Goal: Task Accomplishment & Management: Manage account settings

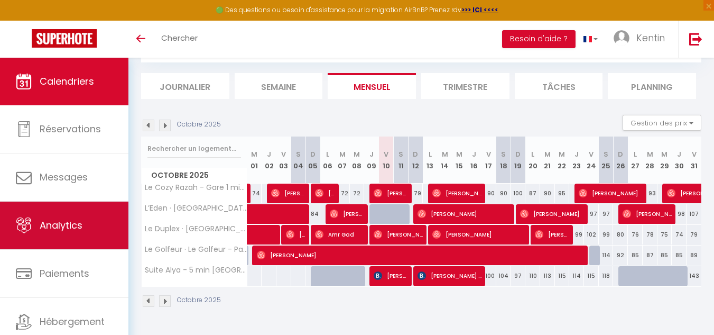
scroll to position [36, 0]
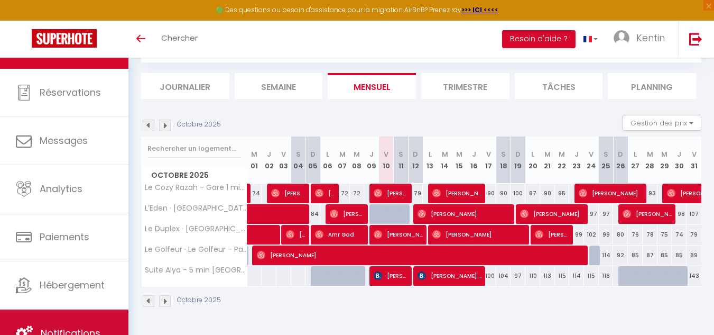
click at [67, 320] on link "Notifications" at bounding box center [64, 333] width 128 height 48
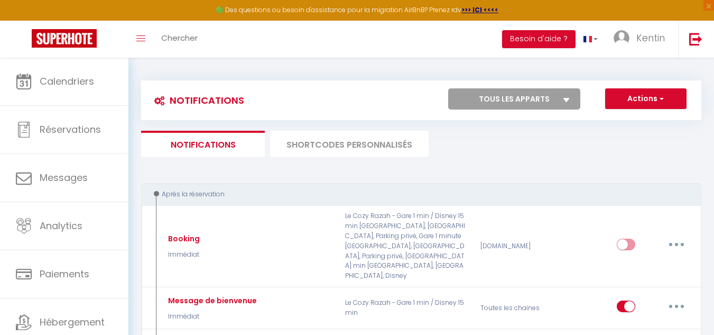
click at [336, 155] on li "SHORTCODES PERSONNALISÉS" at bounding box center [349, 144] width 159 height 26
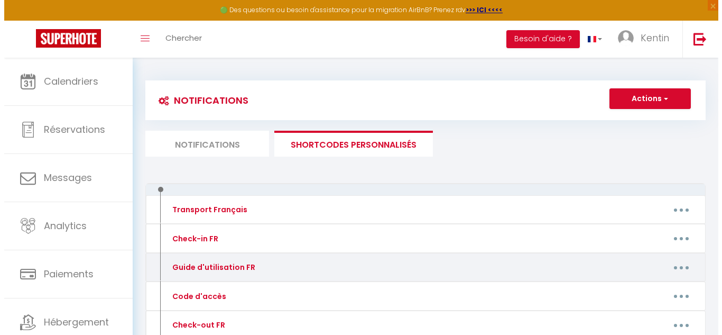
scroll to position [103, 0]
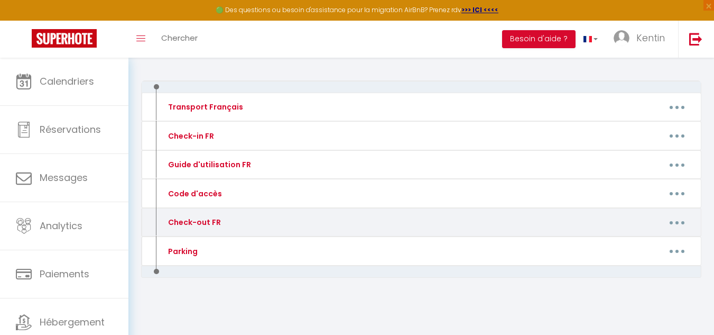
click at [679, 216] on button "button" at bounding box center [677, 222] width 30 height 17
click at [648, 241] on link "Editer" at bounding box center [650, 246] width 78 height 18
type input "Check-out FR"
type textarea "-"
type textarea "Consignes pour votre départ : 1 - Assurez-vous de rassembler toutes vos affaire…"
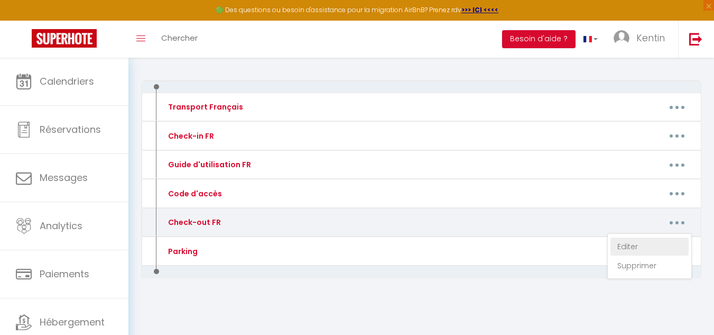
type textarea "Consignes pour votre départ : 1 - Assurez-vous de rassembler toutes vos affaire…"
type textarea "Check out Consignes pour votre départ : 1 - Assurez-vous de rassembler toutes v…"
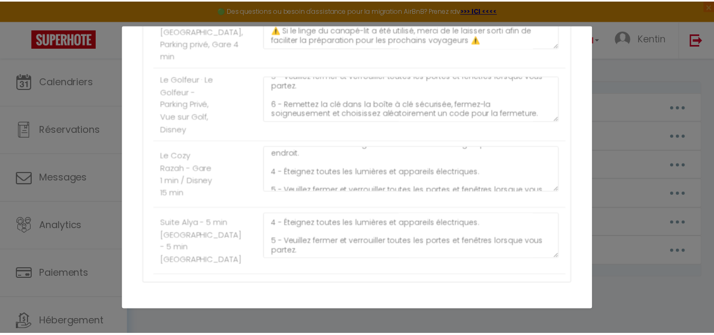
scroll to position [397, 0]
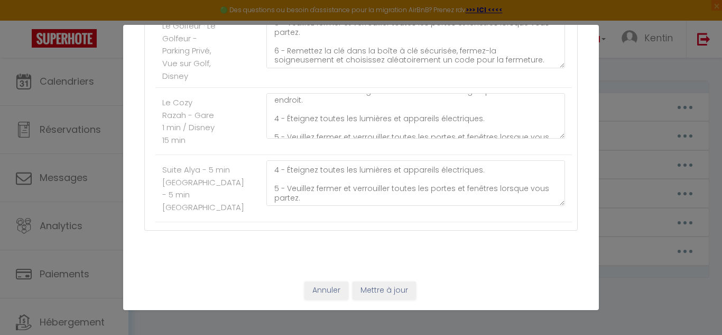
click at [328, 280] on div "Annuler Mettre à jour" at bounding box center [361, 290] width 476 height 39
click at [327, 284] on button "Annuler" at bounding box center [326, 290] width 44 height 18
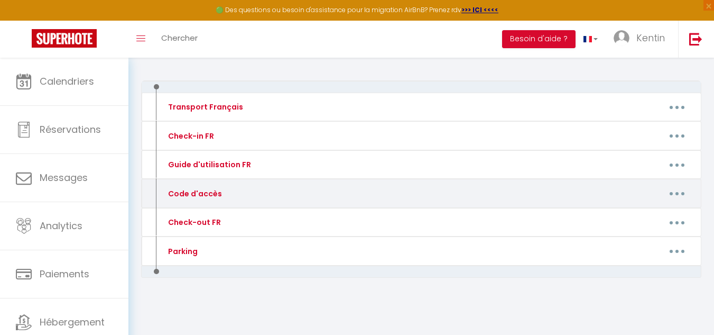
scroll to position [0, 0]
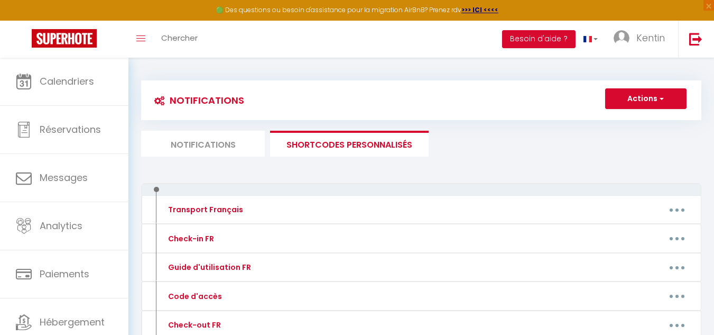
click at [257, 140] on li "Notifications" at bounding box center [203, 144] width 124 height 26
select select
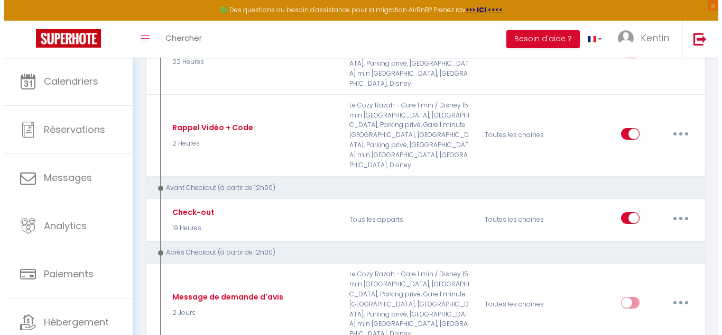
scroll to position [693, 0]
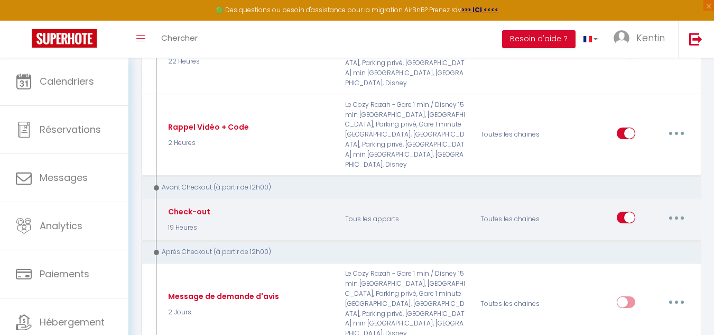
click at [685, 209] on button "button" at bounding box center [677, 217] width 30 height 17
click at [621, 233] on link "Editer" at bounding box center [649, 242] width 78 height 18
type input "Check-out"
select select "4"
select select "19 Heures"
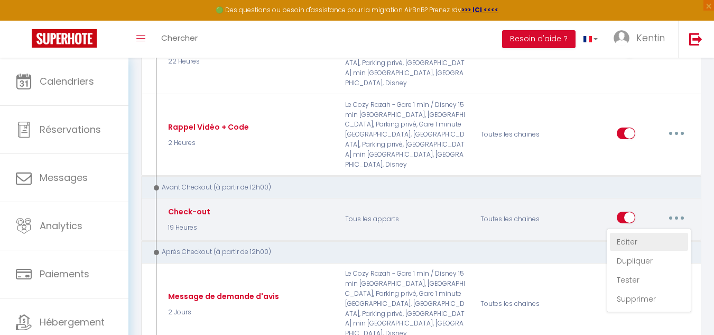
select select "if_booking_is_paid"
checkbox input "true"
checkbox input "false"
radio input "true"
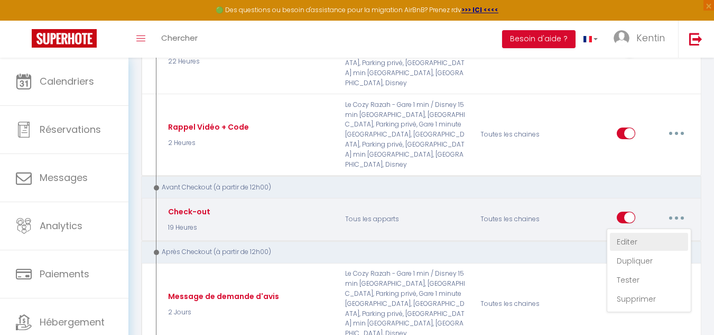
type input "-"
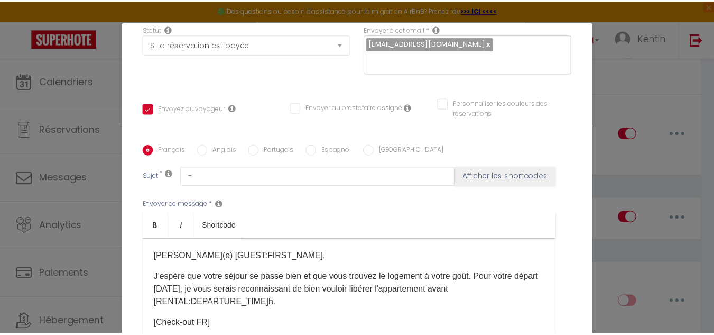
scroll to position [269, 0]
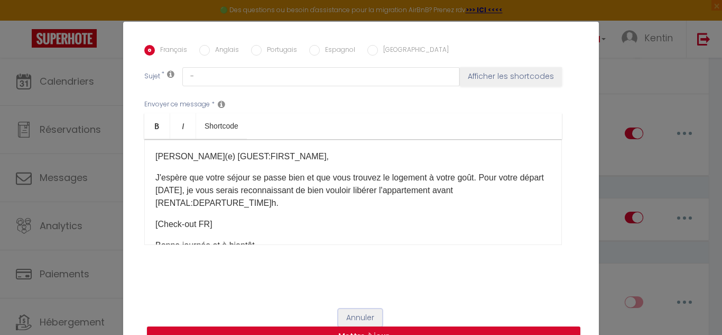
click at [357, 312] on button "Annuler" at bounding box center [360, 318] width 44 height 18
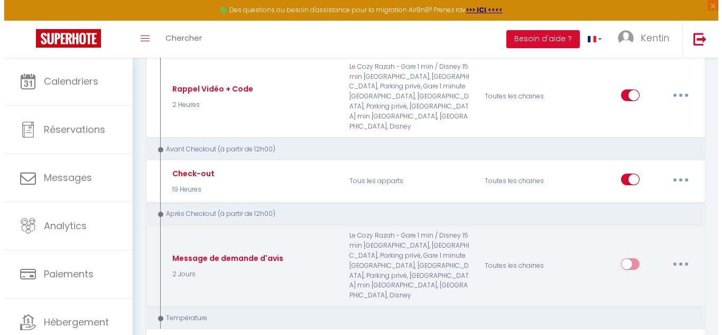
scroll to position [731, 0]
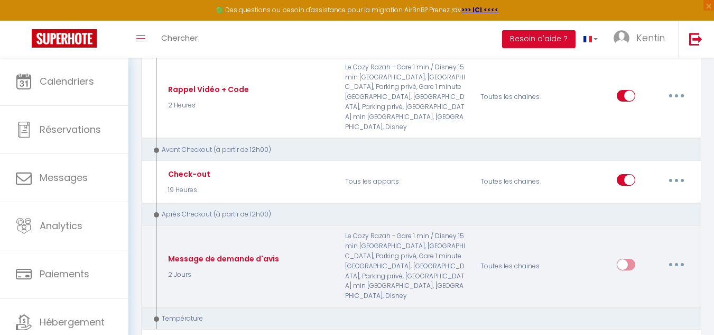
click at [676, 256] on button "button" at bounding box center [677, 264] width 30 height 17
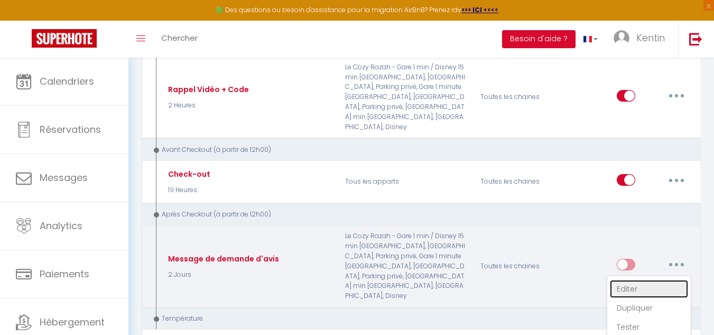
click at [623, 280] on link "Editer" at bounding box center [649, 289] width 78 height 18
type input "Message de demande d'avis"
select select "2 Jours"
checkbox input "true"
checkbox input "false"
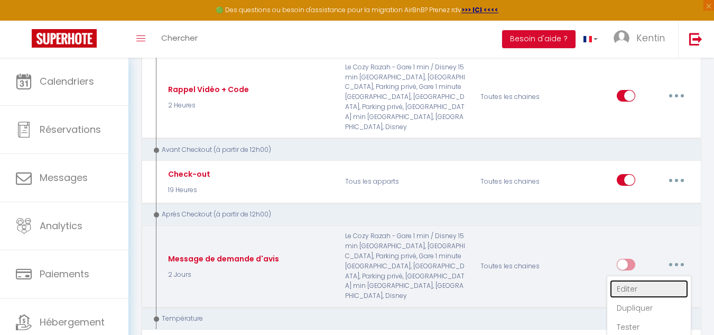
checkbox input "false"
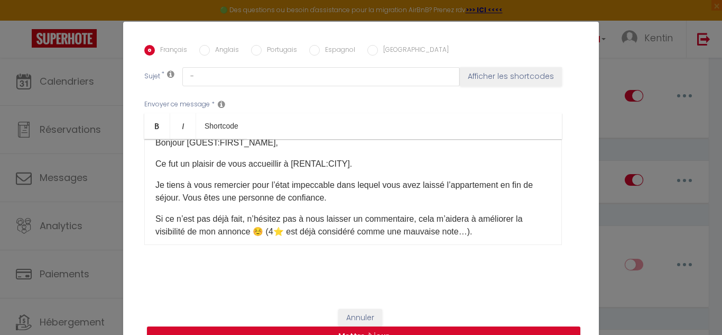
scroll to position [0, 0]
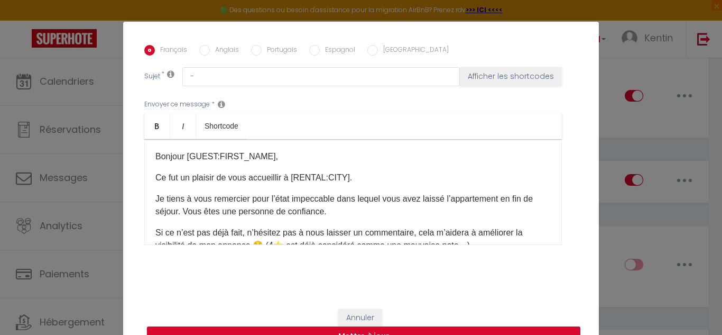
click at [345, 177] on p "Ce fut un plaisir de vous accueillir à [RENTAL:CITY]." at bounding box center [352, 177] width 395 height 13
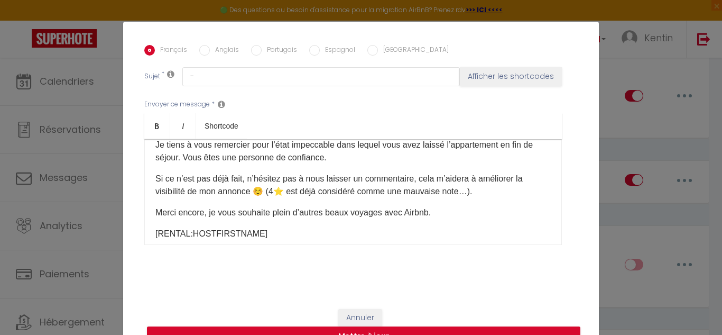
scroll to position [53, 0]
click at [414, 181] on p "Si ce n’est pas déjà fait, n’hésitez pas à nous laisser un commentaire, cela m’…" at bounding box center [352, 185] width 395 height 25
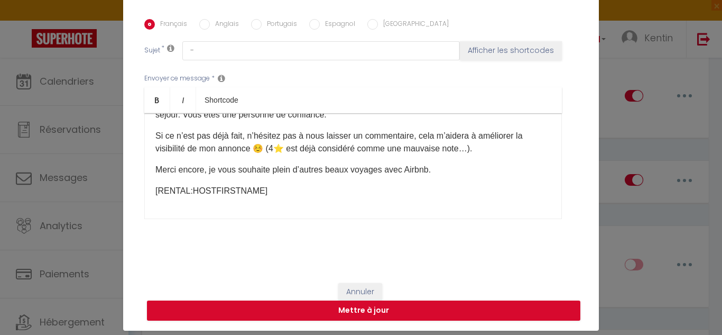
scroll to position [35, 0]
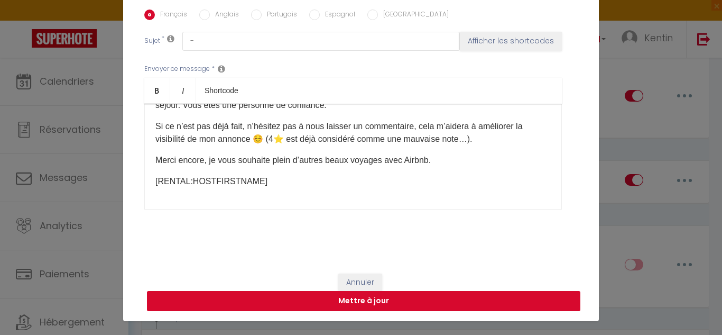
click at [346, 301] on button "Mettre à jour" at bounding box center [363, 301] width 433 height 20
checkbox input "true"
checkbox input "false"
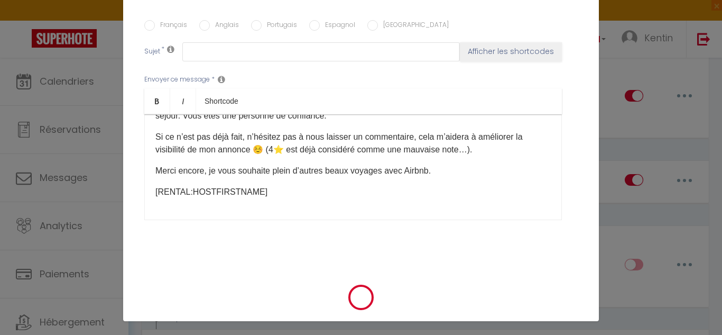
scroll to position [0, 0]
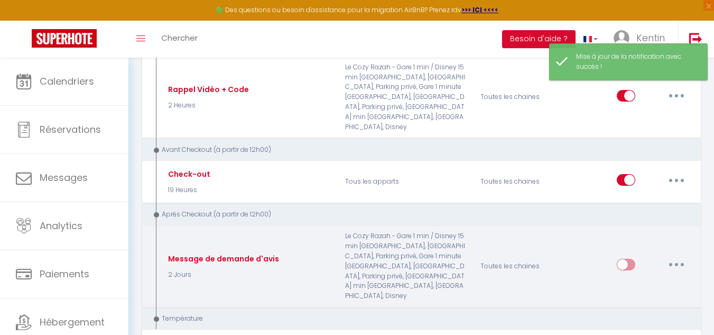
click at [679, 256] on button "button" at bounding box center [677, 264] width 30 height 17
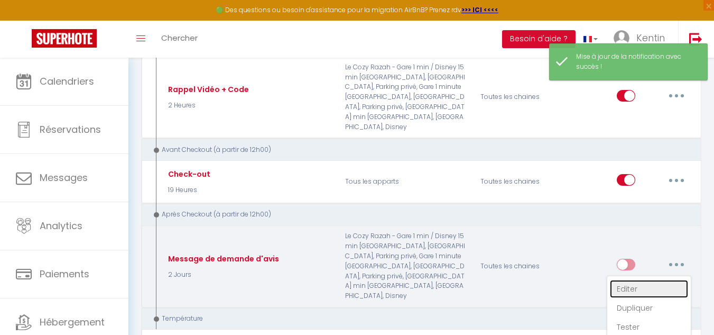
click at [654, 280] on link "Editer" at bounding box center [649, 289] width 78 height 18
type input "Message de demande d'avis"
select select "5"
select select "2 Jours"
select select "if_booking_is_paid"
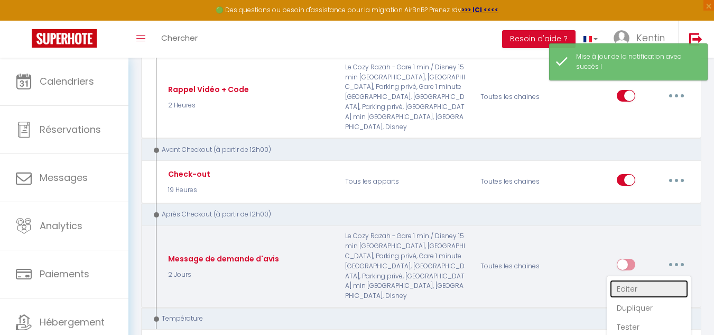
checkbox input "true"
checkbox input "false"
radio input "true"
type input "-"
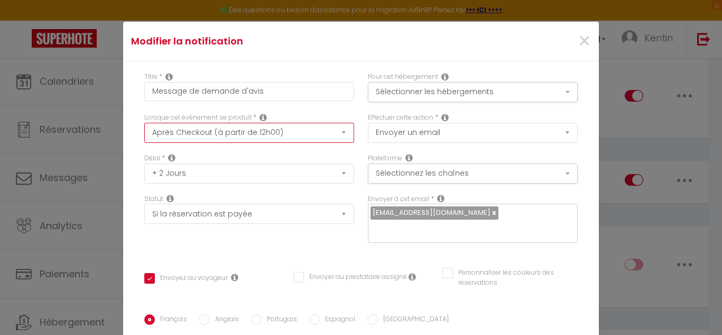
click at [293, 123] on select "Après la réservation Avant Checkin (à partir de 12h00) Après Checkin (à partir …" at bounding box center [249, 133] width 210 height 20
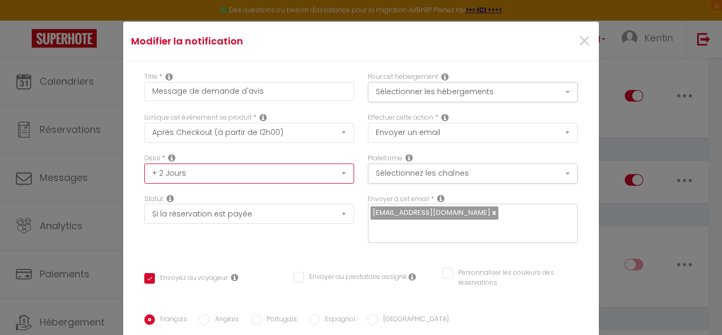
click at [255, 163] on select "Immédiat + 10 Minutes + 1 Heure + 2 Heures + 3 Heures + 4 Heures + 5 Heures + 6…" at bounding box center [249, 173] width 210 height 20
select select "1 Jour"
click at [144, 163] on select "Immédiat + 10 Minutes + 1 Heure + 2 Heures + 3 Heures + 4 Heures + 5 Heures + 6…" at bounding box center [249, 173] width 210 height 20
checkbox input "false"
checkbox input "true"
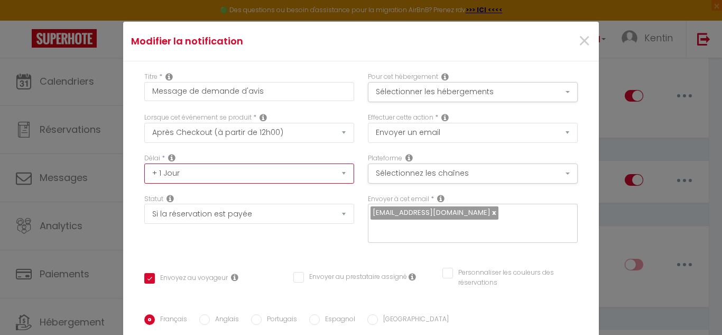
checkbox input "false"
click at [399, 91] on button "Sélectionner les hébergements" at bounding box center [473, 92] width 210 height 20
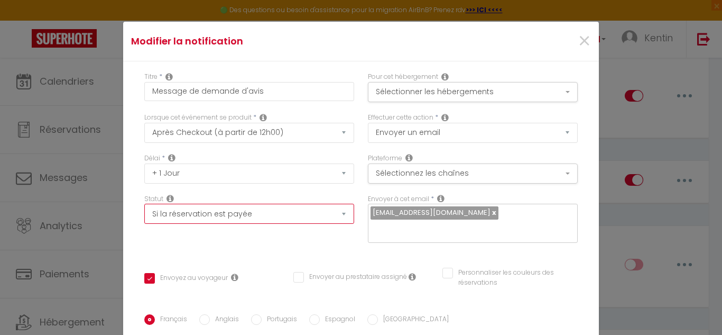
click at [253, 204] on select "Aucun Si la réservation est payée Si réservation non payée Si la caution a été …" at bounding box center [249, 214] width 210 height 20
click at [335, 193] on div "Délai * Immédiat + 10 Minutes + 1 Heure + 2 Heures + 3 Heures + 4 Heures + 5 He…" at bounding box center [249, 173] width 224 height 41
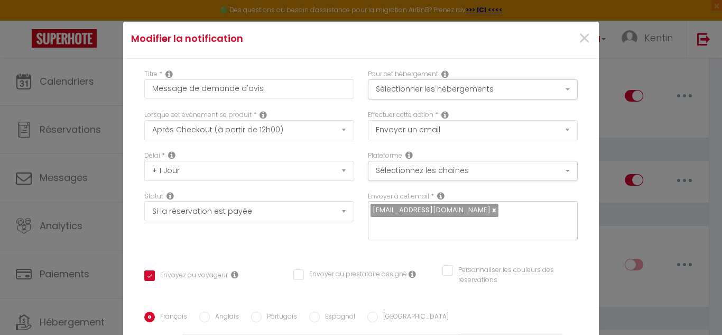
scroll to position [4, 0]
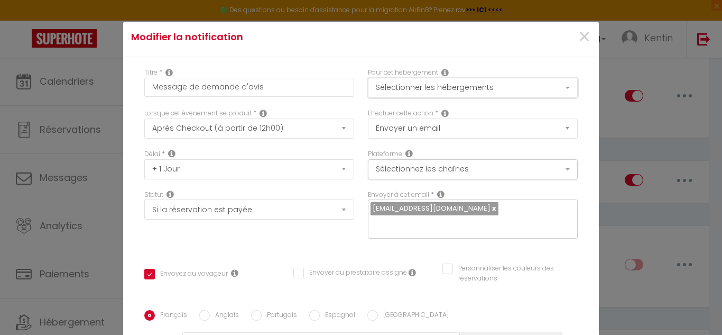
click at [420, 82] on button "Sélectionner les hébergements" at bounding box center [473, 88] width 210 height 20
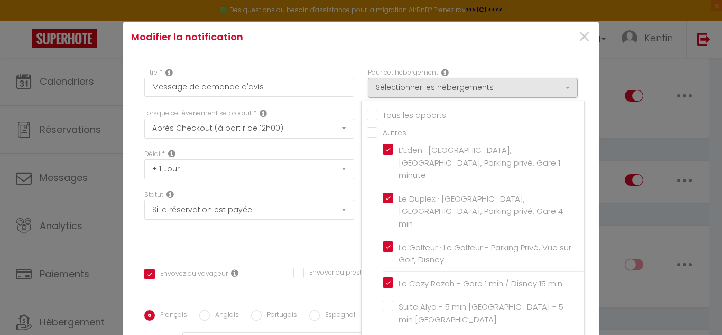
click at [377, 113] on input "Tous les apparts" at bounding box center [475, 114] width 217 height 11
checkbox input "true"
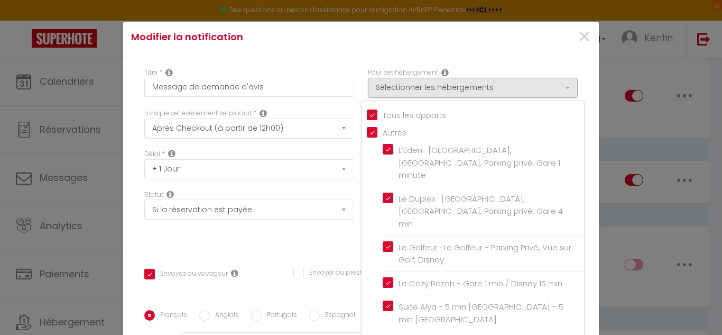
checkbox input "false"
click at [327, 232] on div "Statut Aucun Si la réservation est payée Si réservation non payée Si la caution…" at bounding box center [249, 220] width 224 height 60
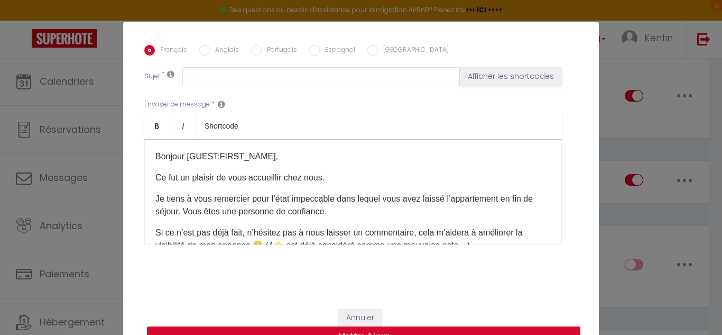
scroll to position [71, 0]
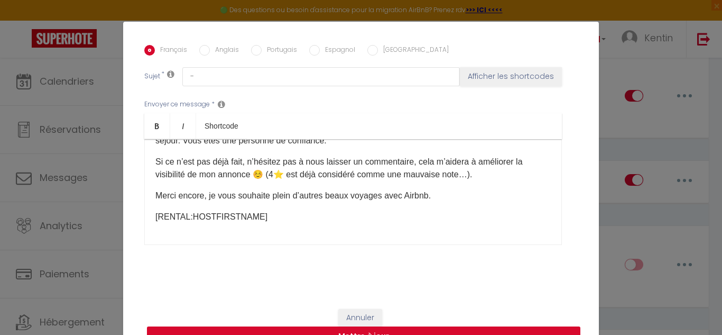
click at [310, 331] on button "Mettre à jour" at bounding box center [363, 336] width 433 height 20
checkbox input "true"
checkbox input "false"
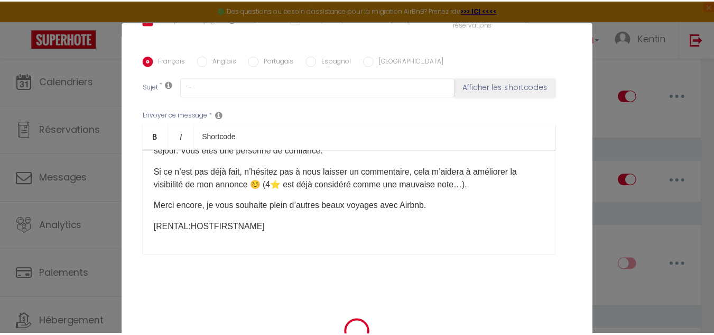
scroll to position [259, 0]
